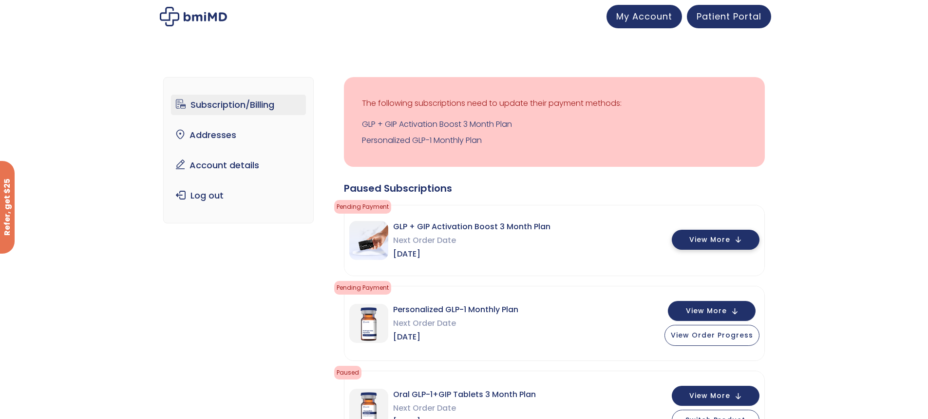
click at [714, 236] on span "View More" at bounding box center [709, 239] width 41 height 6
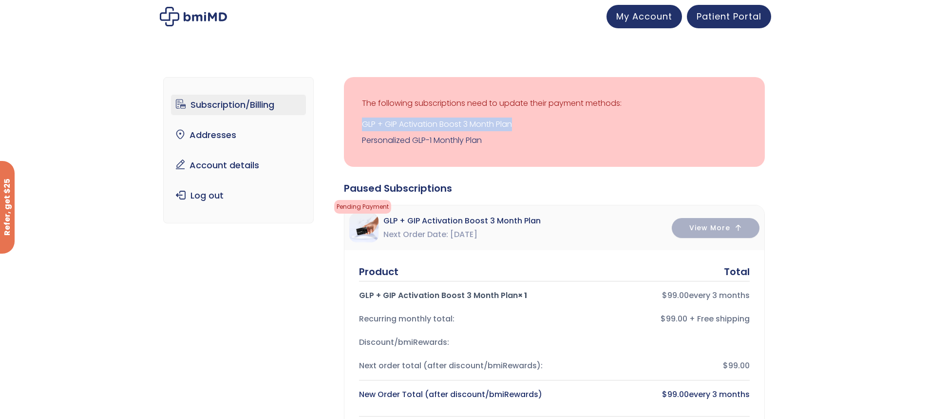
drag, startPoint x: 925, startPoint y: 95, endPoint x: 923, endPoint y: 124, distance: 29.8
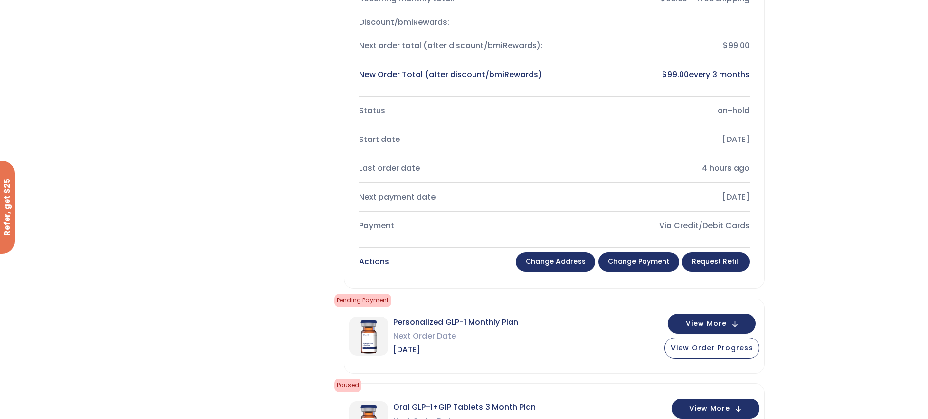
scroll to position [323, 0]
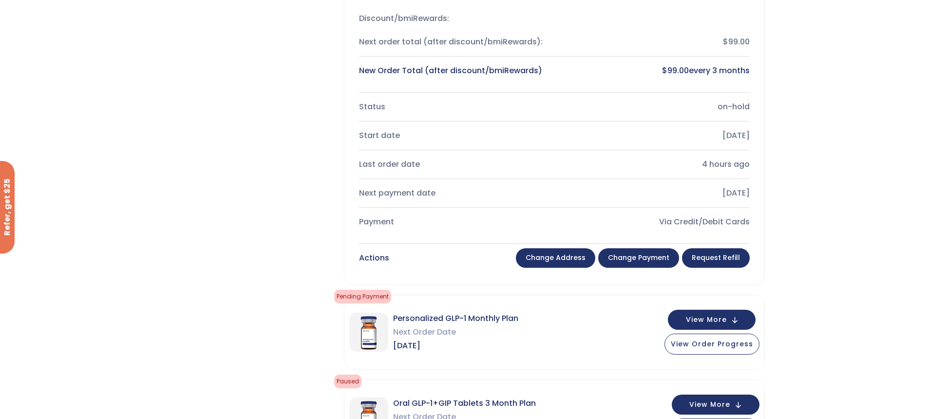
click at [629, 255] on link "Change payment" at bounding box center [638, 257] width 81 height 19
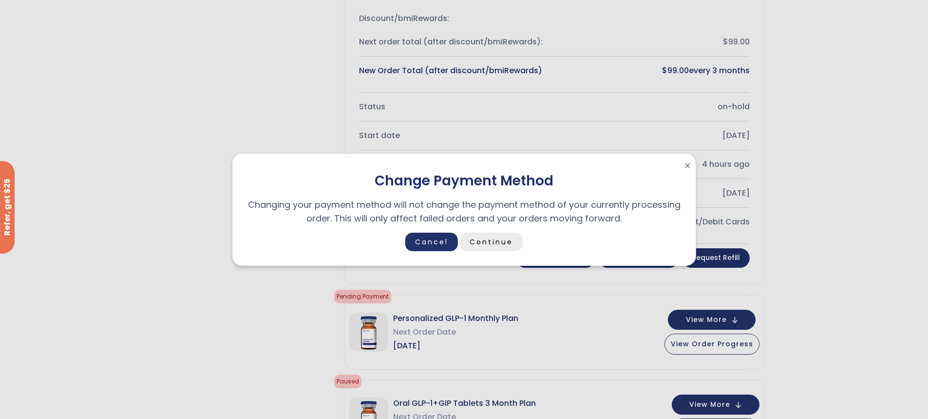
click at [488, 240] on link "Continue" at bounding box center [491, 241] width 63 height 19
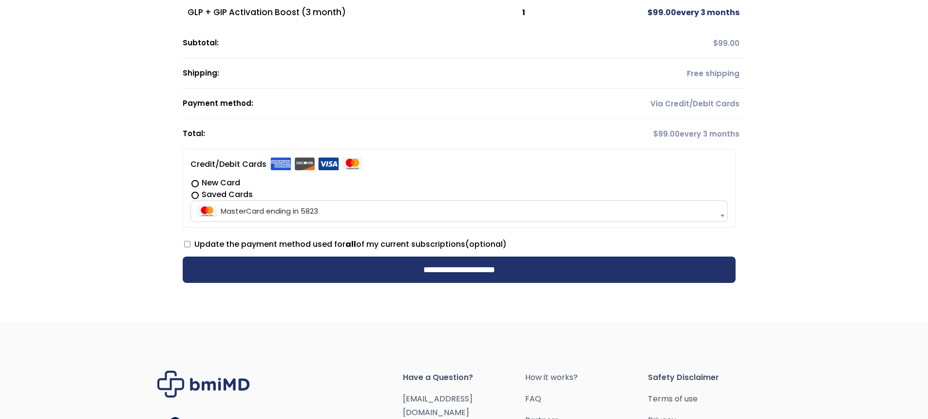
scroll to position [190, 0]
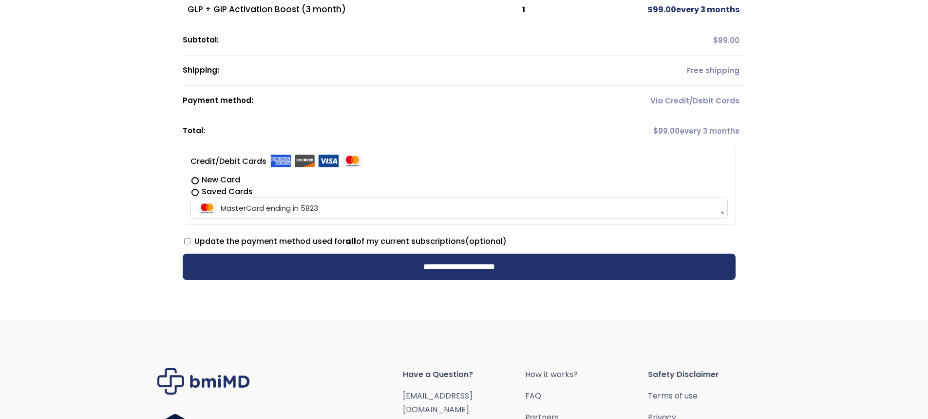
click at [187, 245] on label "Update the payment method used for all of my current subscriptions (optional)" at bounding box center [345, 240] width 323 height 11
click at [554, 254] on input "**********" at bounding box center [459, 266] width 553 height 26
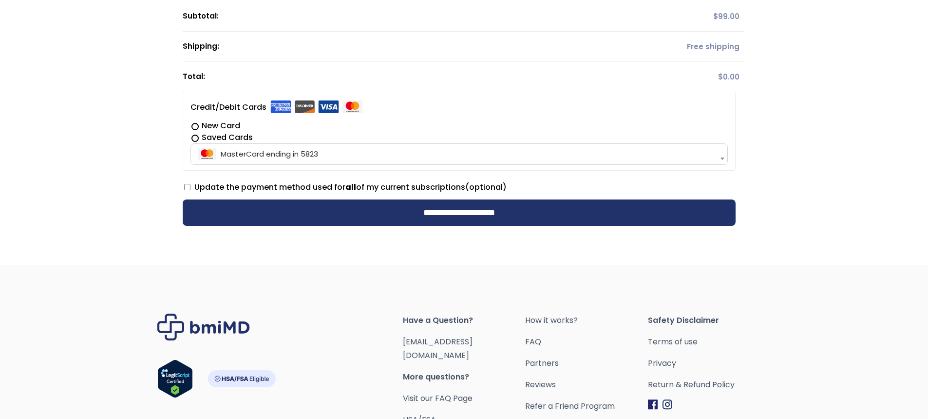
scroll to position [307, 0]
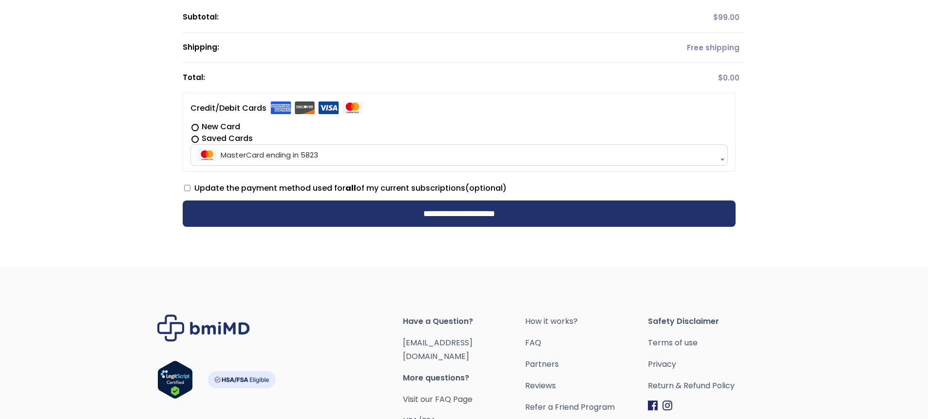
click at [193, 128] on label "New Card" at bounding box center [458, 127] width 537 height 12
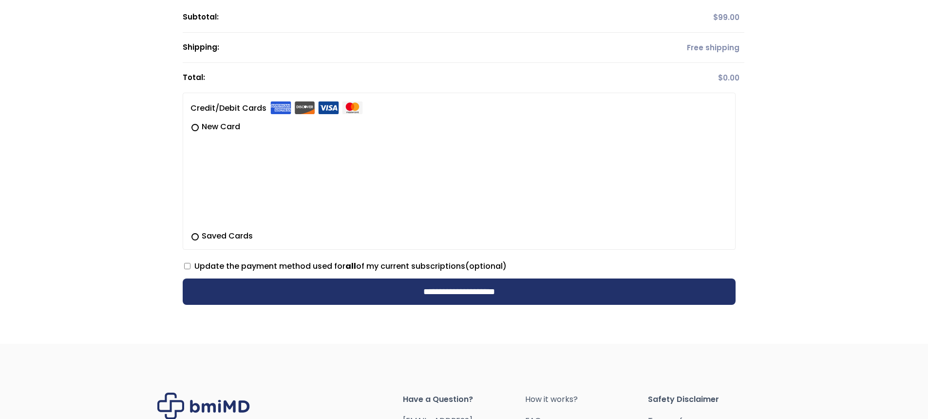
click at [375, 284] on input "**********" at bounding box center [459, 291] width 553 height 26
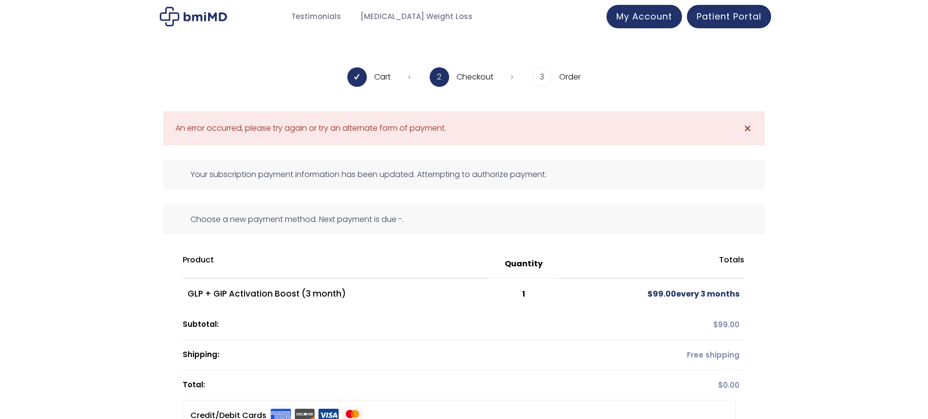
click at [748, 121] on link "✕" at bounding box center [747, 127] width 19 height 19
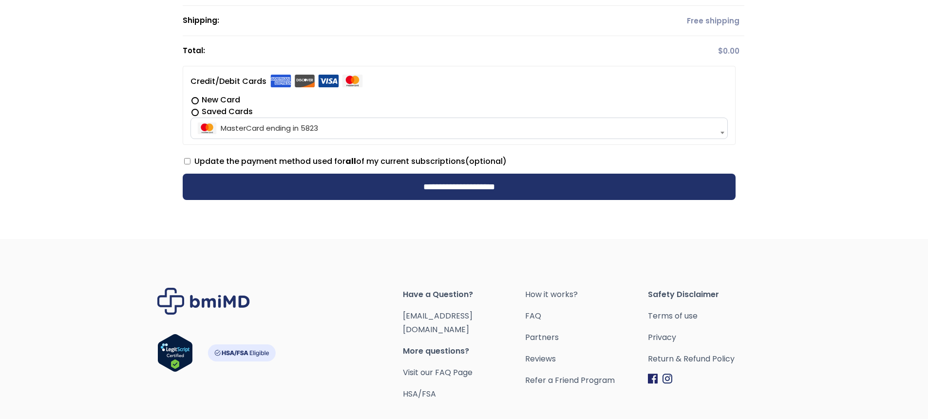
scroll to position [233, 0]
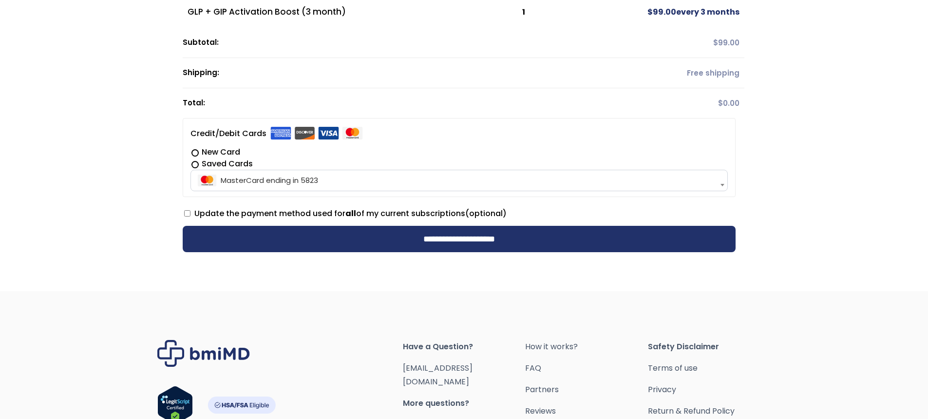
click at [195, 152] on label "New Card" at bounding box center [458, 152] width 537 height 12
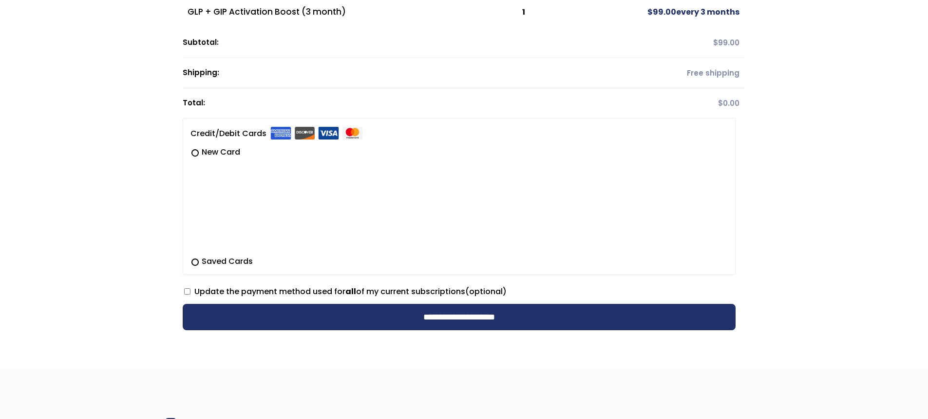
click at [423, 366] on div "**********" at bounding box center [464, 92] width 928 height 554
click at [184, 291] on p "Update the payment method used for all of my current subscriptions (optional)" at bounding box center [459, 291] width 553 height 19
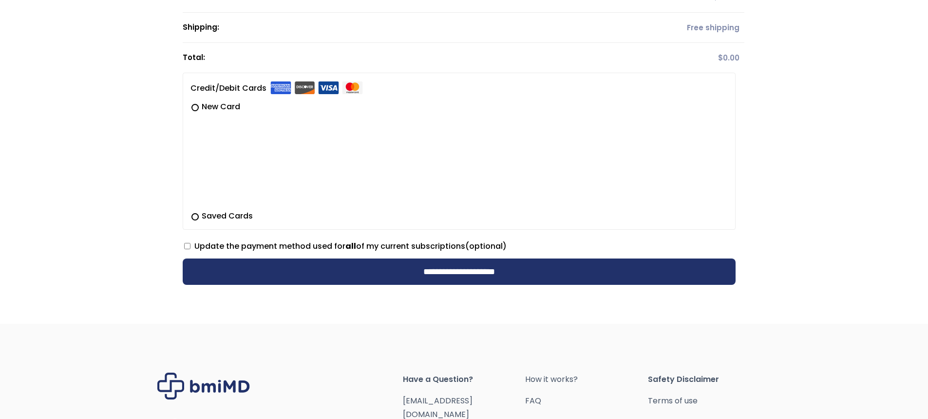
scroll to position [282, 0]
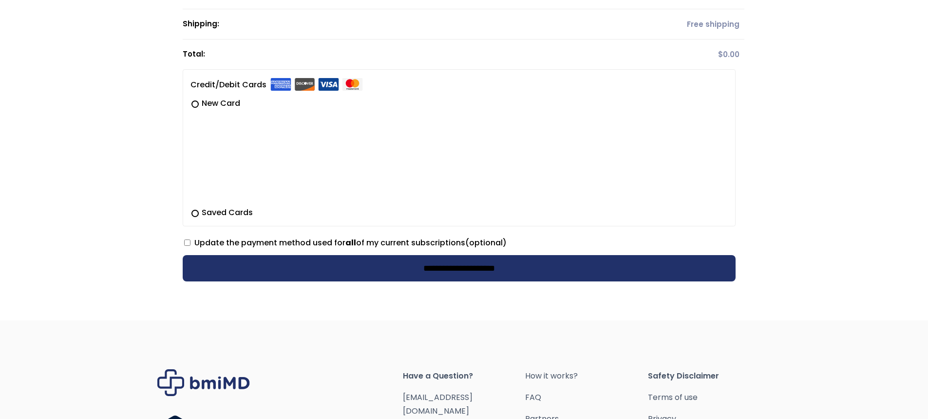
click at [596, 265] on input "**********" at bounding box center [459, 268] width 553 height 26
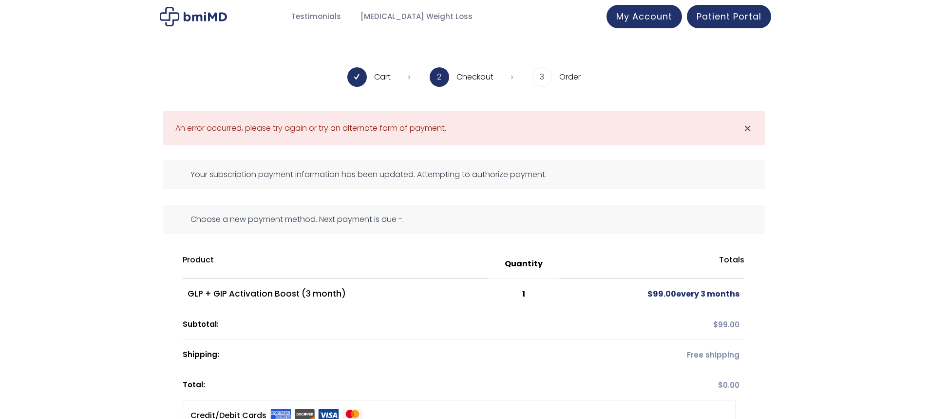
click at [740, 128] on link "✕" at bounding box center [747, 127] width 19 height 19
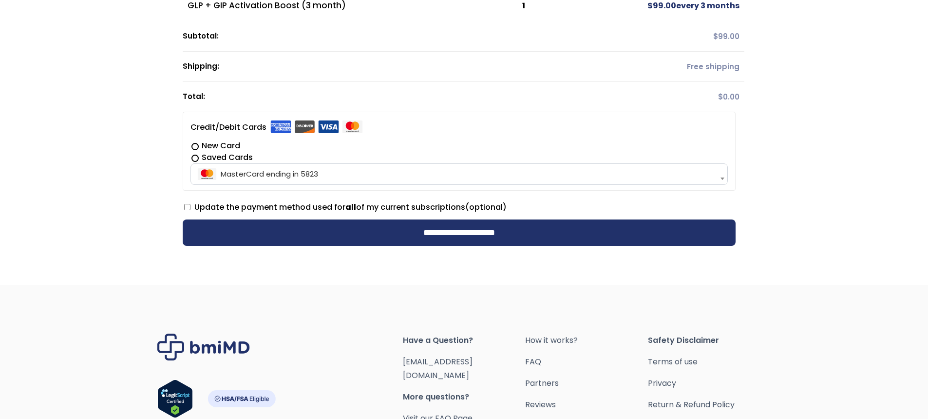
scroll to position [243, 0]
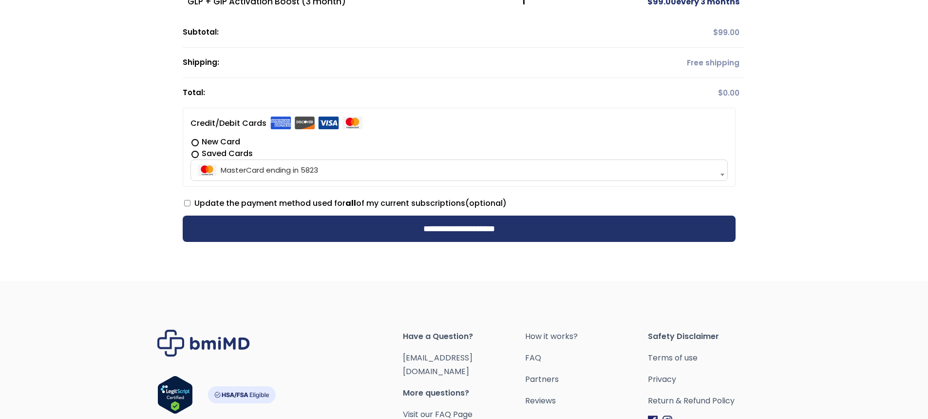
click at [187, 130] on li "**********" at bounding box center [459, 147] width 553 height 79
click at [196, 139] on label "New Card" at bounding box center [458, 142] width 537 height 12
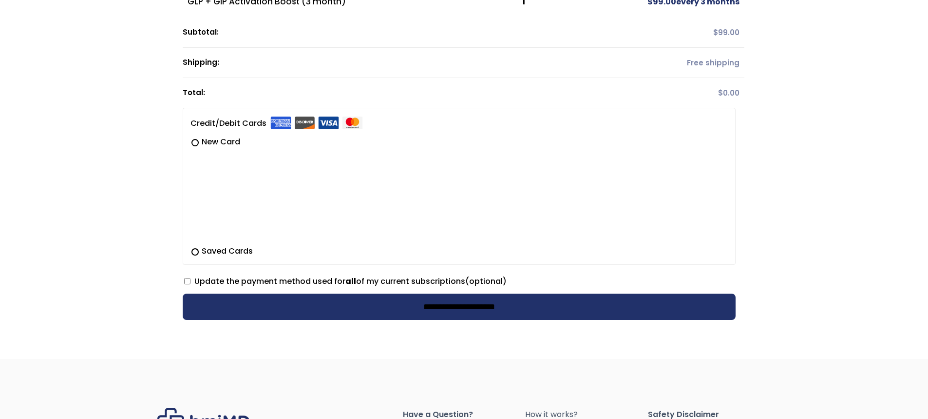
click at [302, 299] on input "**********" at bounding box center [459, 306] width 553 height 26
click at [302, 299] on div at bounding box center [464, 142] width 562 height 369
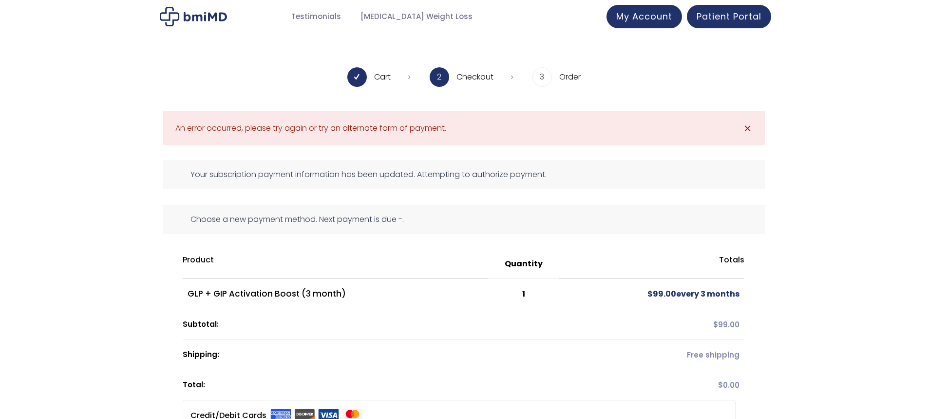
click at [752, 126] on link "✕" at bounding box center [747, 127] width 19 height 19
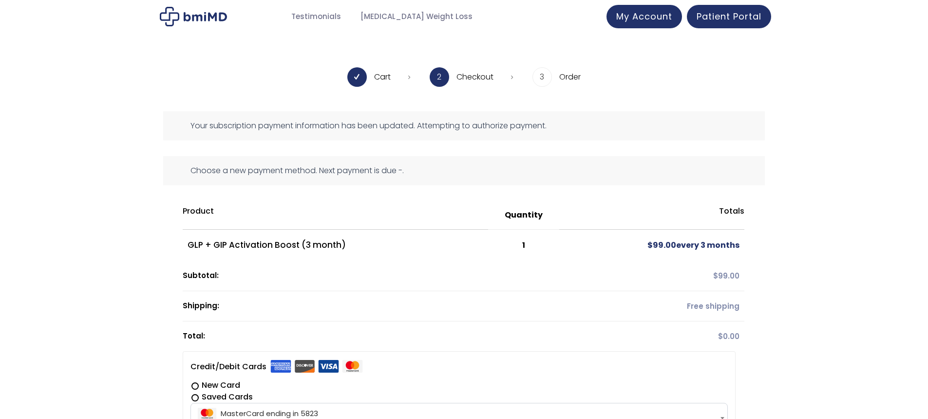
drag, startPoint x: 934, startPoint y: 236, endPoint x: 844, endPoint y: 307, distance: 114.9
click at [844, 307] on div "**********" at bounding box center [464, 315] width 928 height 408
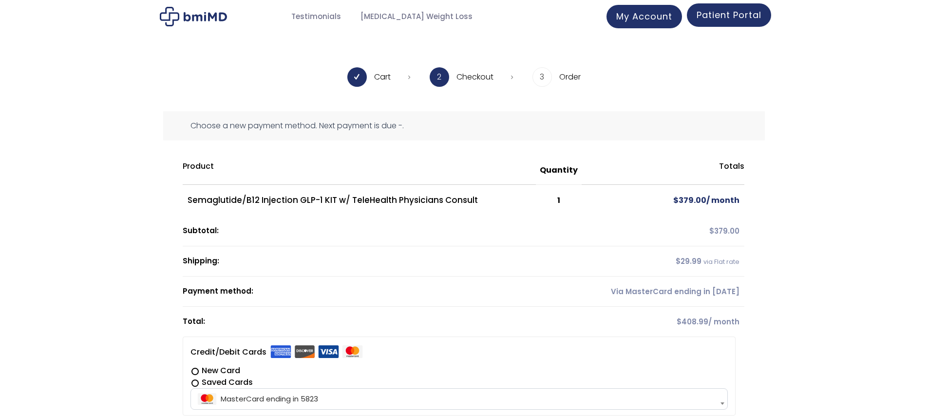
click at [693, 16] on link "Patient Portal" at bounding box center [729, 14] width 84 height 23
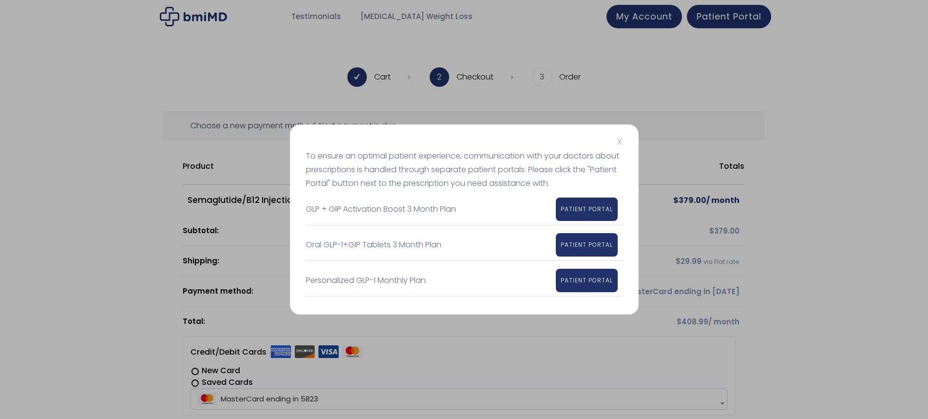
click at [620, 146] on span "X" at bounding box center [620, 141] width 6 height 14
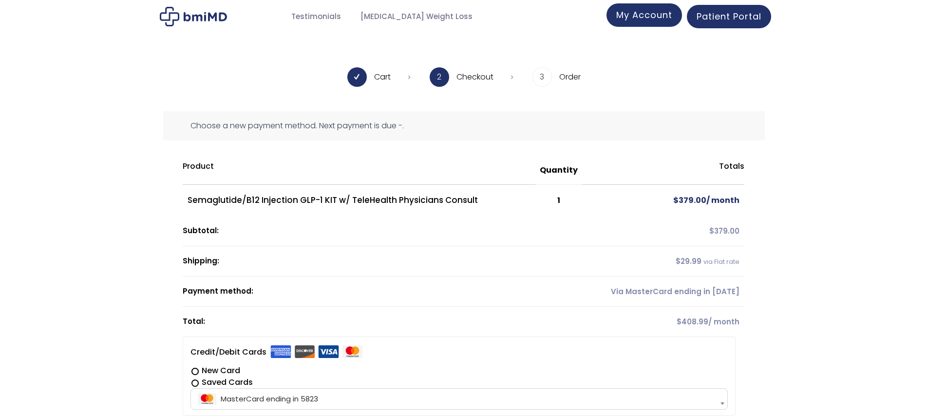
click at [646, 24] on link "My Account" at bounding box center [645, 14] width 76 height 23
click at [694, 127] on div "Choose a new payment method. Next payment is due -." at bounding box center [464, 125] width 602 height 29
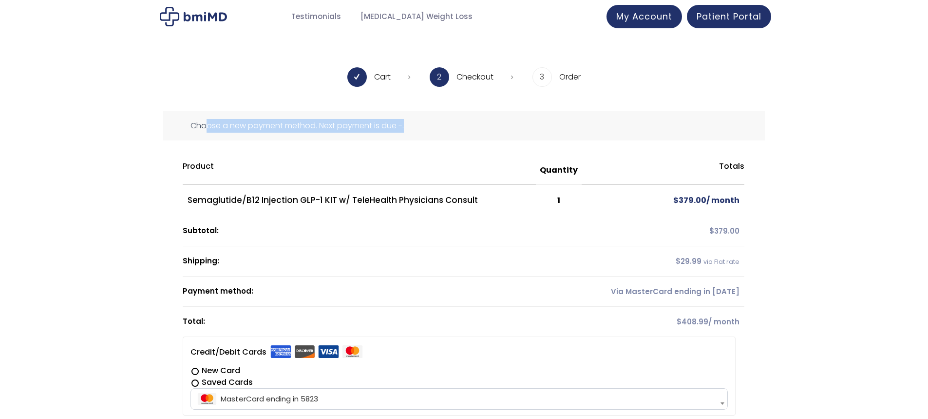
click at [694, 127] on div "Choose a new payment method. Next payment is due -." at bounding box center [464, 125] width 602 height 29
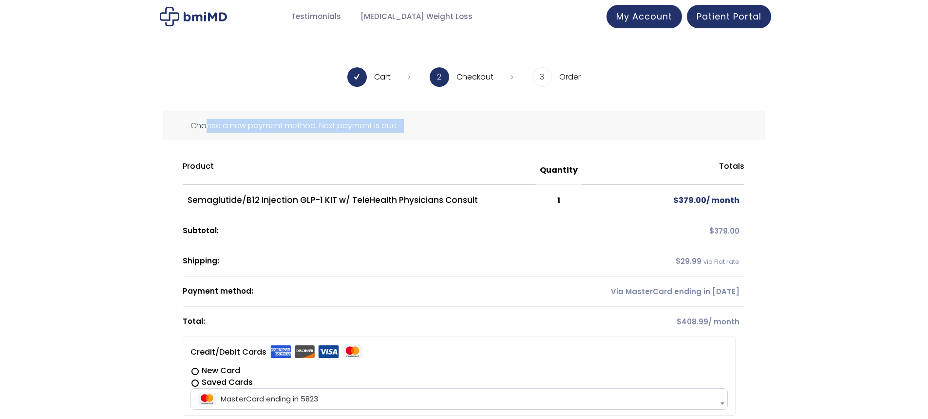
click at [694, 127] on div "Choose a new payment method. Next payment is due -." at bounding box center [464, 125] width 602 height 29
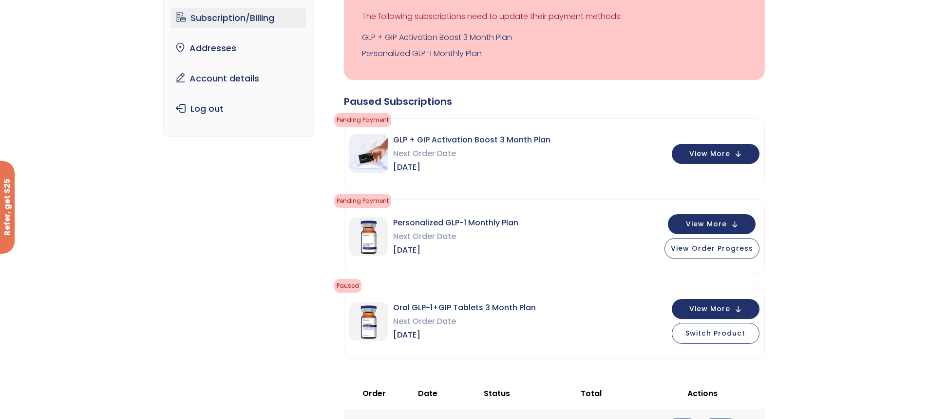
scroll to position [85, 0]
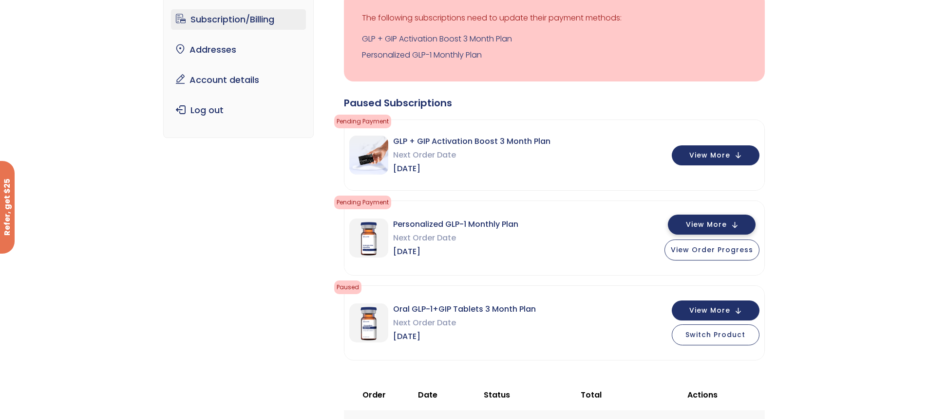
click at [724, 234] on button "View More" at bounding box center [712, 224] width 88 height 20
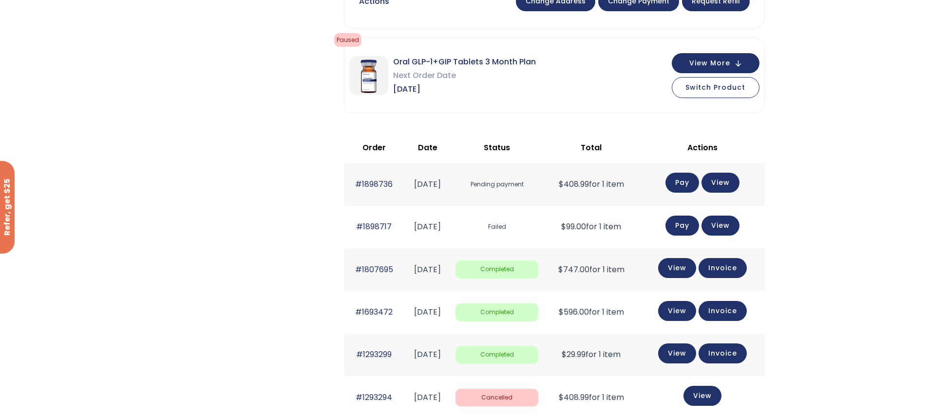
scroll to position [552, 0]
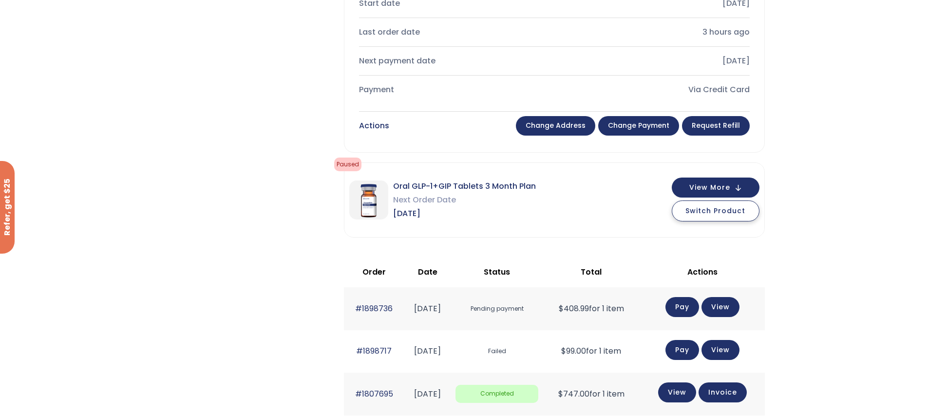
click at [726, 212] on span "Switch Product" at bounding box center [715, 211] width 60 height 10
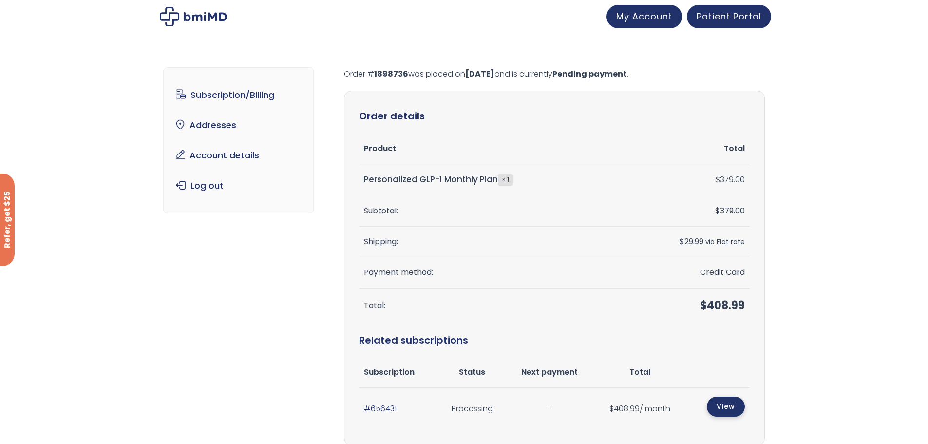
click at [716, 414] on link "View" at bounding box center [726, 407] width 38 height 20
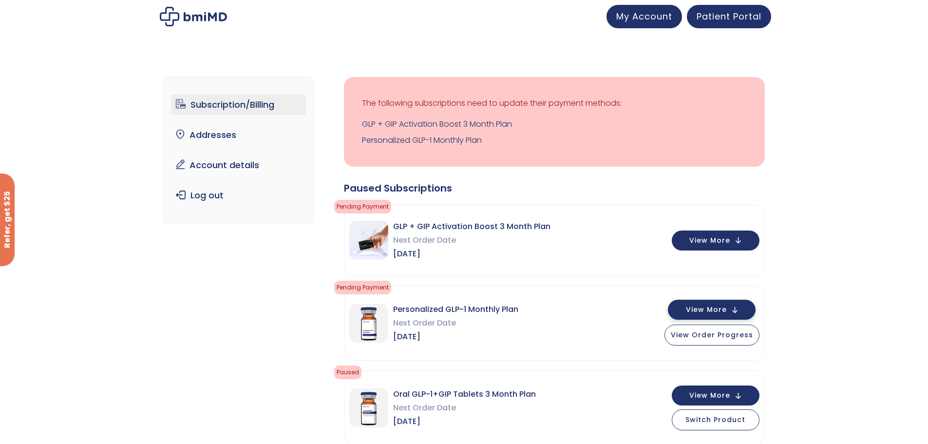
click at [718, 315] on button "View More" at bounding box center [712, 310] width 88 height 20
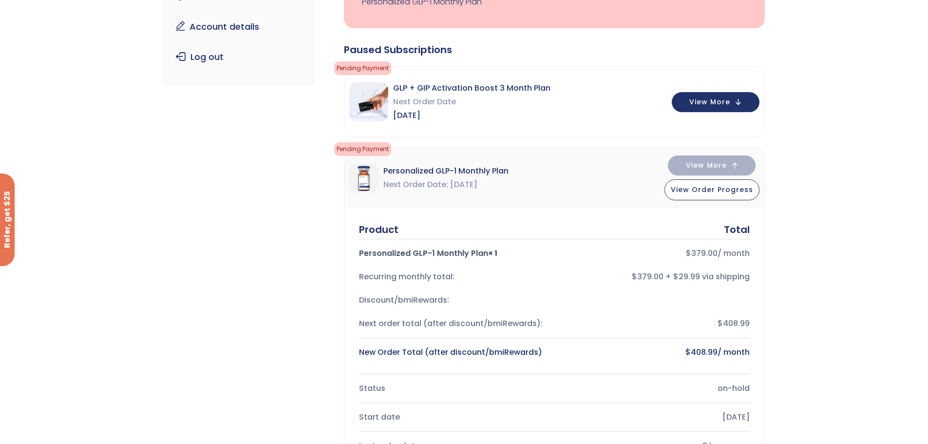
scroll to position [140, 0]
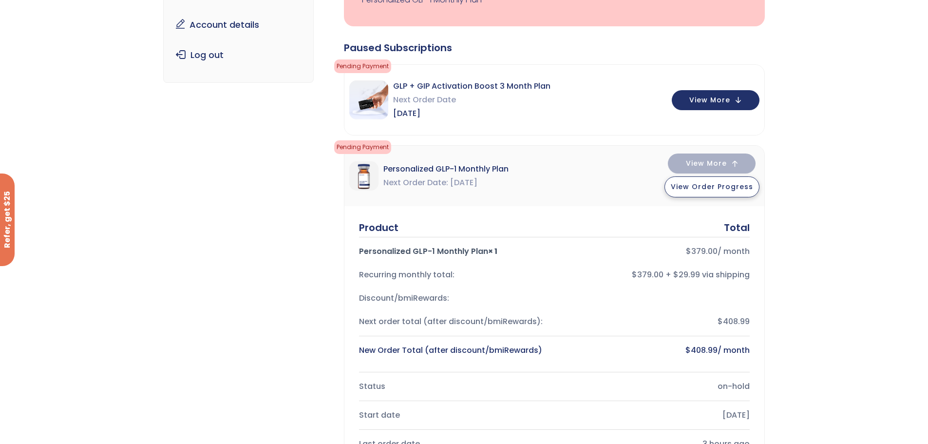
click at [716, 184] on span "View Order Progress" at bounding box center [712, 187] width 82 height 10
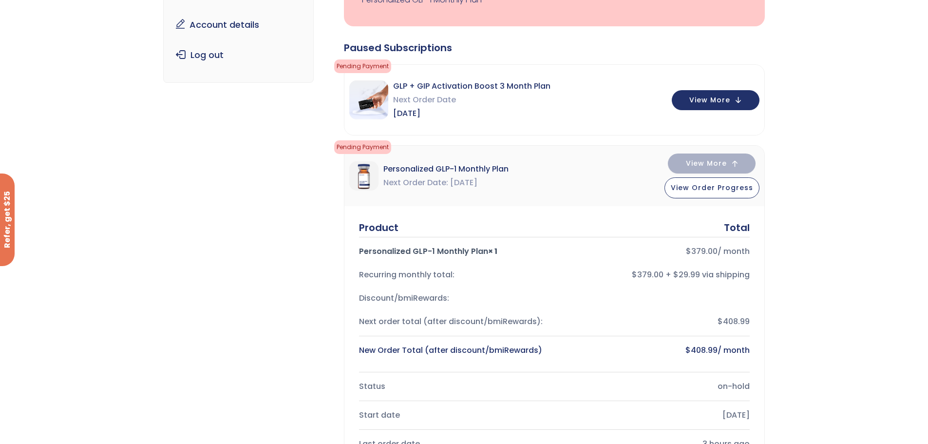
scroll to position [321, 0]
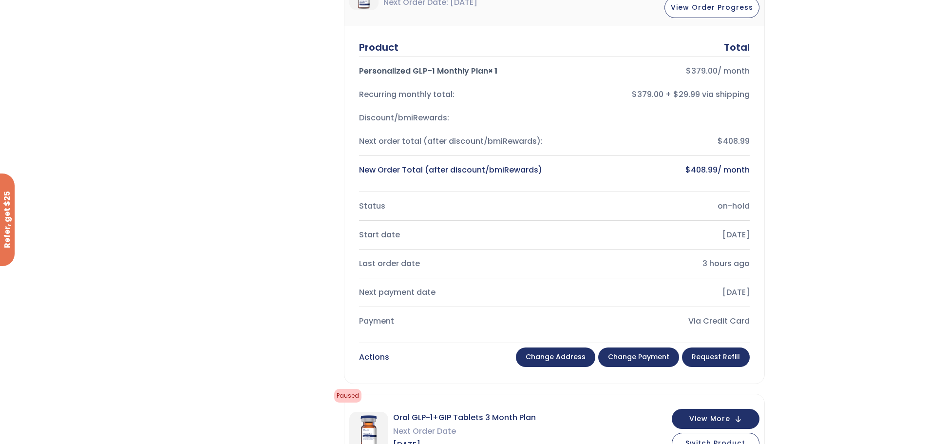
click at [640, 353] on link "Change payment" at bounding box center [638, 356] width 81 height 19
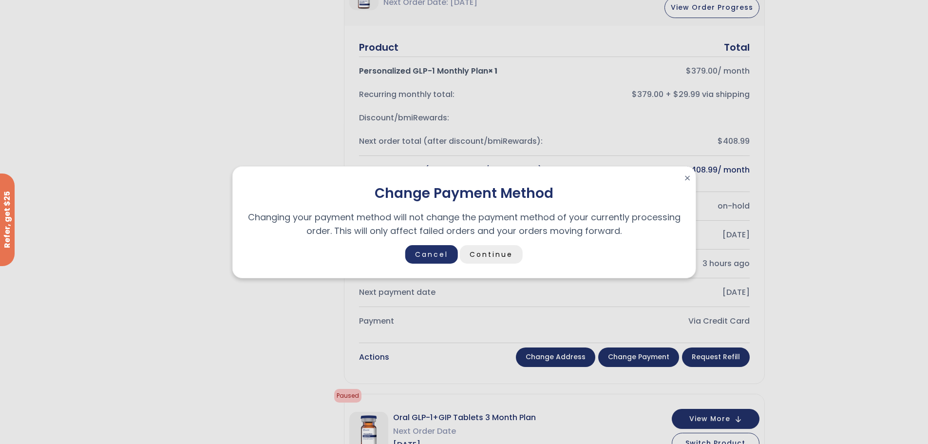
click at [477, 250] on link "Continue" at bounding box center [491, 254] width 63 height 19
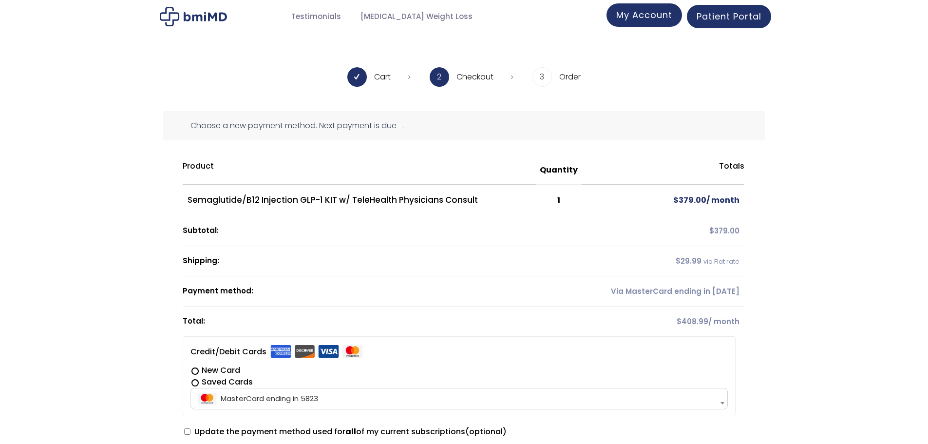
click at [664, 18] on span "My Account" at bounding box center [644, 15] width 56 height 12
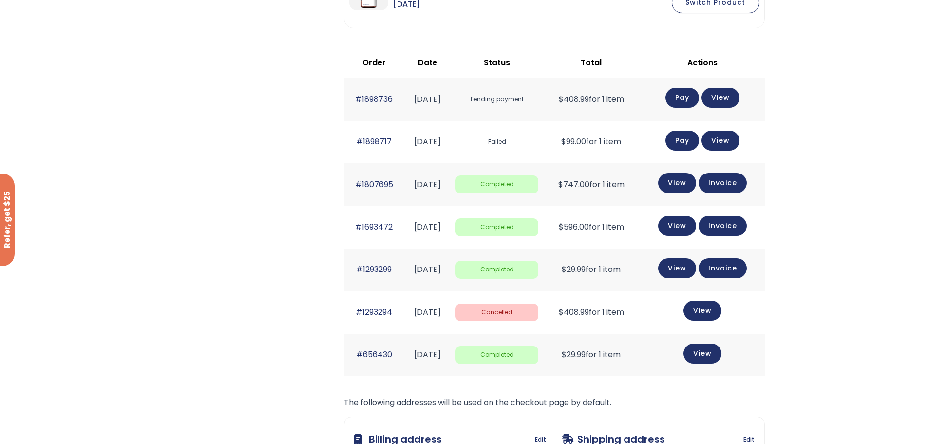
scroll to position [419, 0]
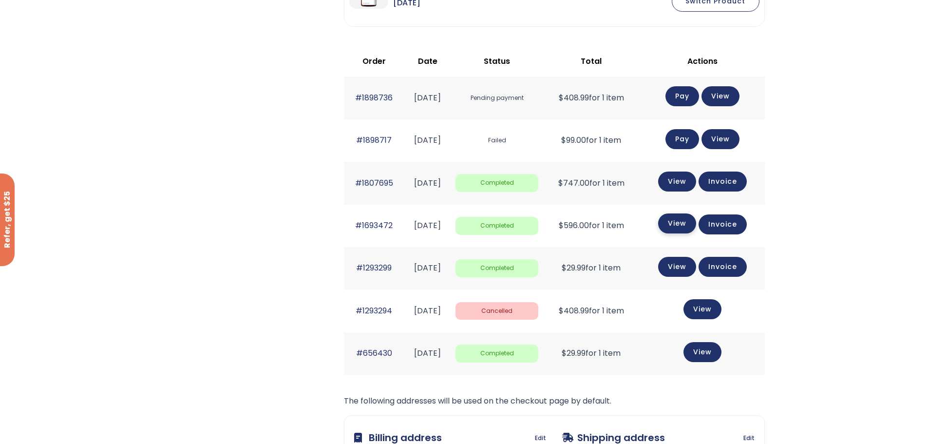
click at [682, 224] on link "View" at bounding box center [677, 223] width 38 height 20
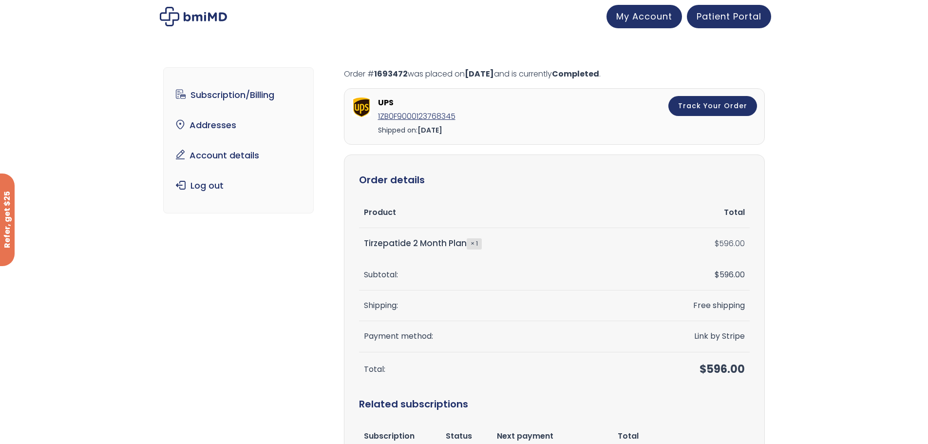
drag, startPoint x: 359, startPoint y: 242, endPoint x: 465, endPoint y: 247, distance: 106.3
click at [465, 247] on td "Tirzepatide 2 Month Plan × 1" at bounding box center [491, 243] width 264 height 31
copy td "Tirzepatide 2 Month Plan"
click at [210, 19] on img at bounding box center [193, 16] width 67 height 19
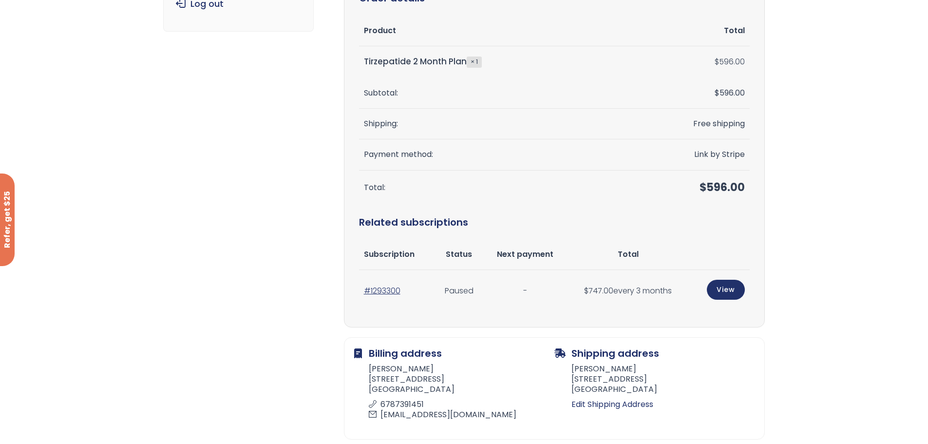
scroll to position [310, 0]
